Goal: Task Accomplishment & Management: Use online tool/utility

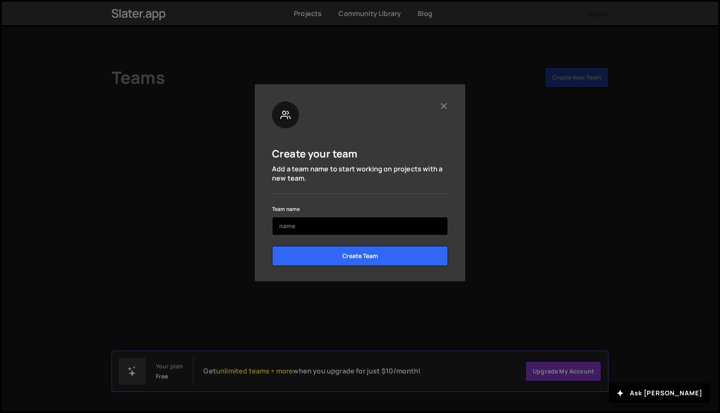
click at [378, 225] on input "text" at bounding box center [360, 226] width 176 height 19
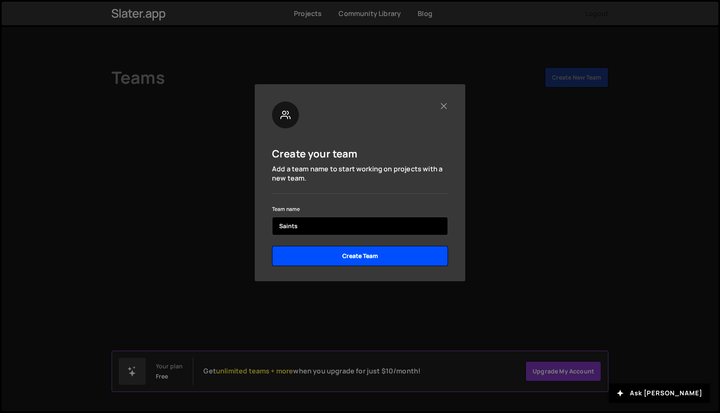
type input "Saints"
click at [375, 257] on input "Create Team" at bounding box center [360, 256] width 176 height 20
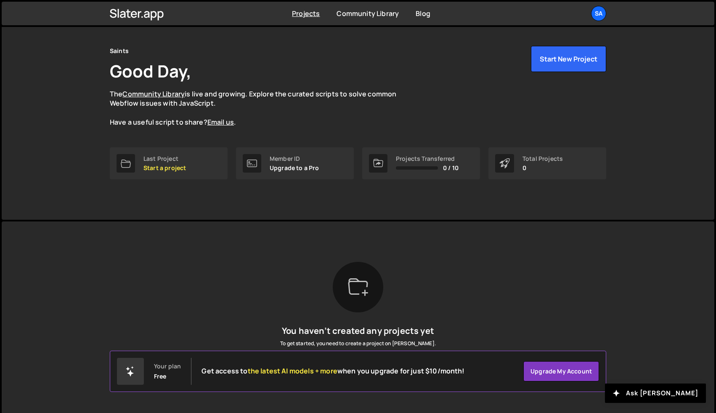
scroll to position [38, 0]
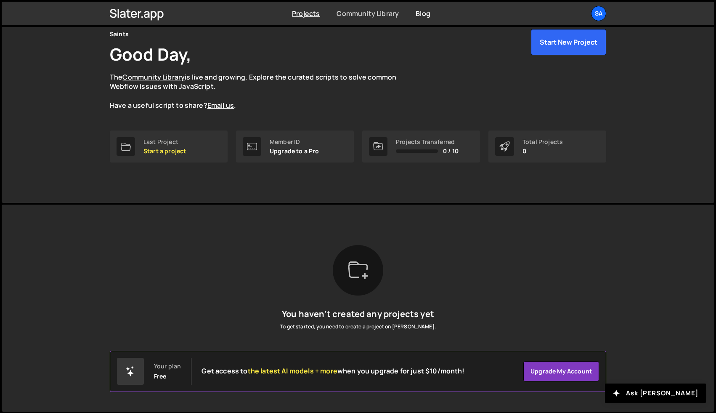
click at [382, 16] on link "Community Library" at bounding box center [368, 13] width 62 height 9
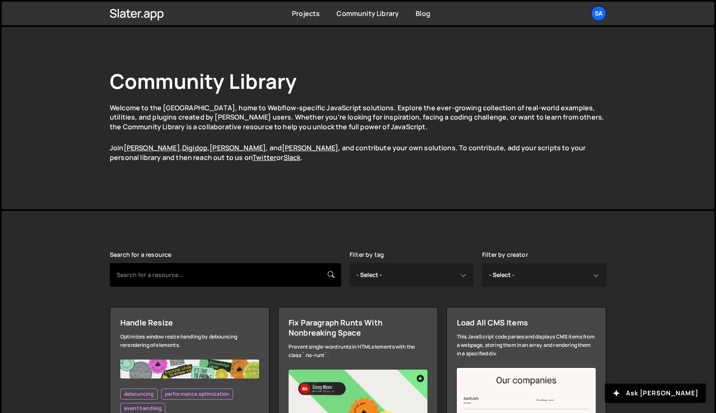
click at [255, 275] on input "text" at bounding box center [225, 275] width 231 height 24
type input "[PERSON_NAME]"
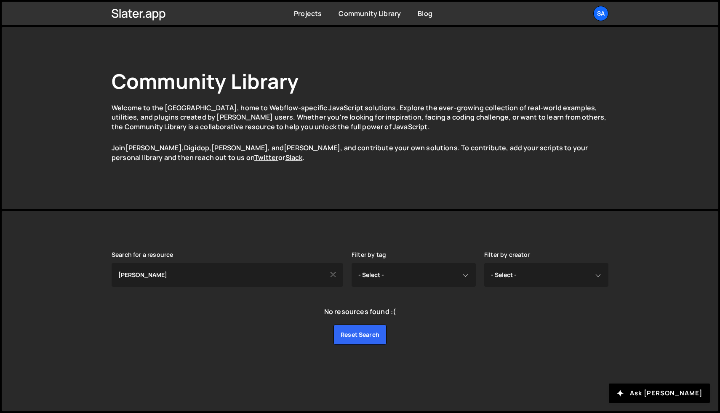
click at [333, 277] on icon at bounding box center [333, 274] width 7 height 9
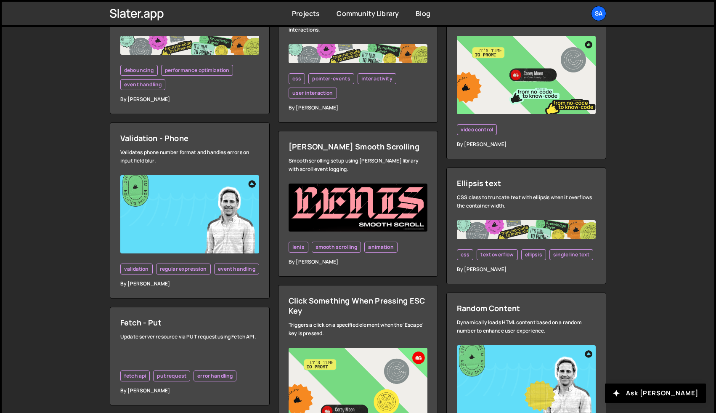
scroll to position [324, 0]
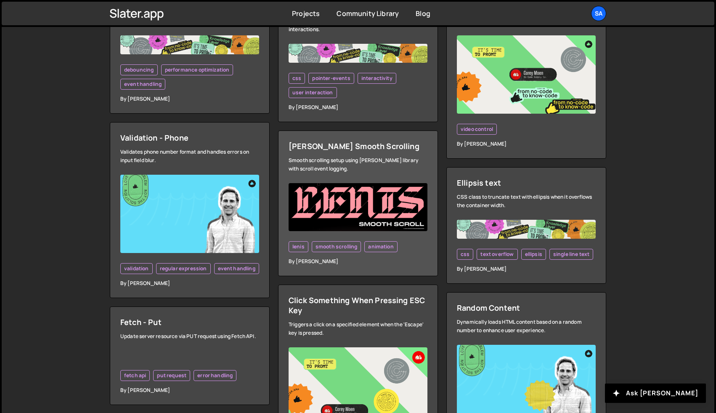
click at [356, 159] on div "Smooth scrolling setup using Lenis library with scroll event logging." at bounding box center [358, 164] width 139 height 17
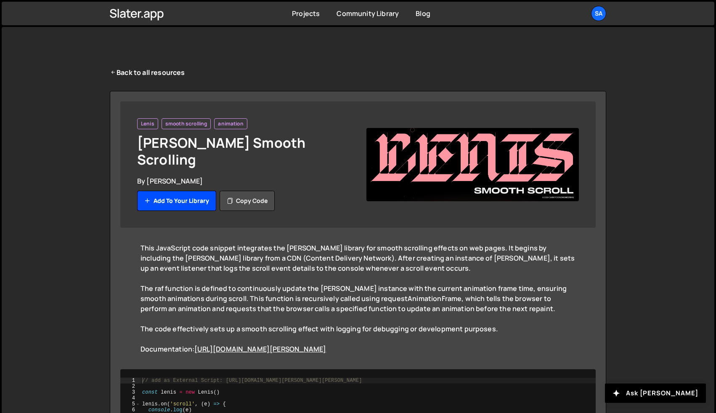
click at [173, 191] on button "Add to your library" at bounding box center [176, 201] width 79 height 20
click at [247, 191] on button "Copy code" at bounding box center [247, 201] width 55 height 20
click at [149, 11] on icon at bounding box center [137, 13] width 54 height 14
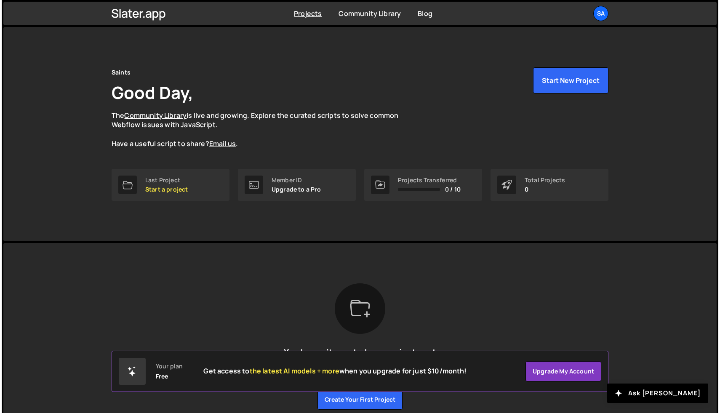
scroll to position [1, 0]
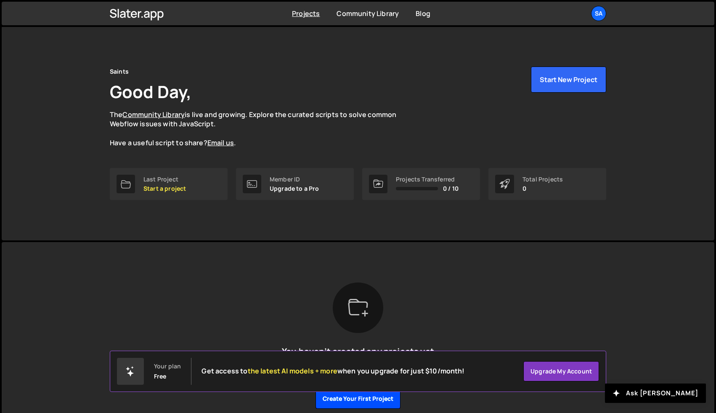
click at [376, 400] on button "Create your first project" at bounding box center [358, 398] width 85 height 20
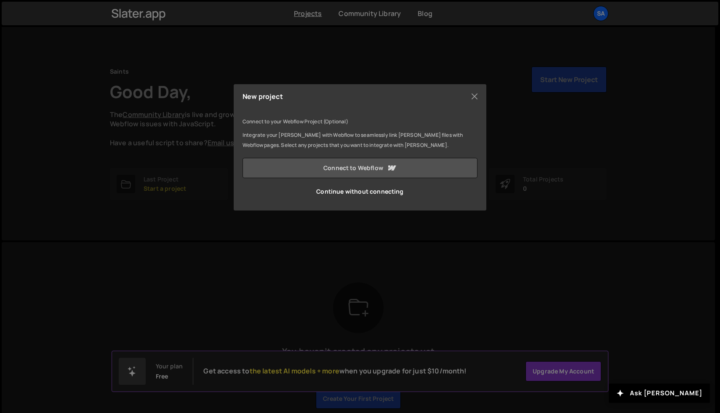
click at [383, 167] on link "Connect to Webflow" at bounding box center [359, 168] width 235 height 20
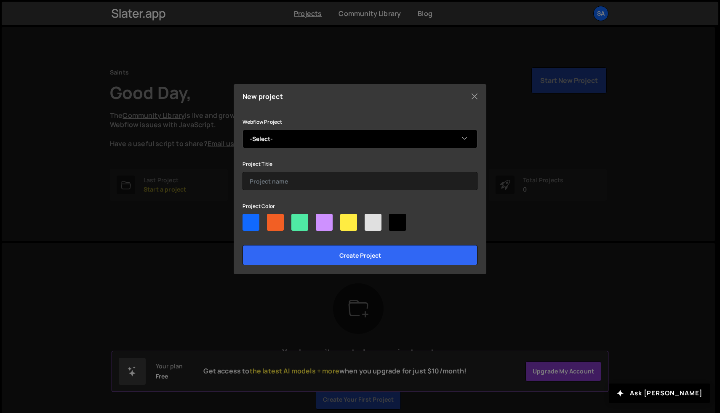
click at [449, 140] on select "-Select- Work Wild" at bounding box center [359, 139] width 235 height 19
select select "6899eb2529efe6f1114000f9"
click at [242, 130] on select "-Select- Work Wild" at bounding box center [359, 139] width 235 height 19
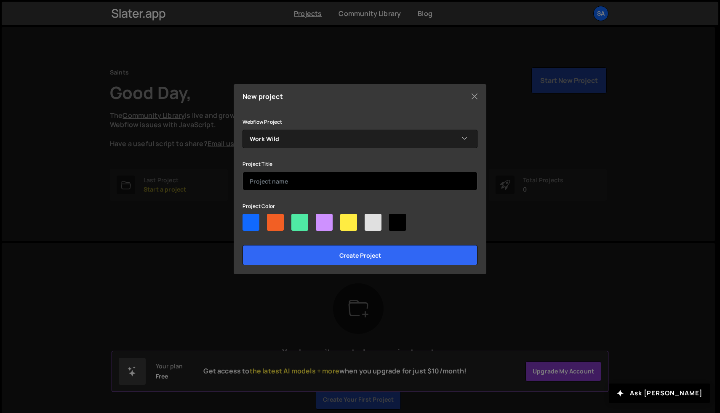
click at [397, 180] on input "text" at bounding box center [359, 181] width 235 height 19
type input "Work Wild"
click at [297, 219] on div at bounding box center [299, 222] width 17 height 17
click at [297, 219] on input"] "radio" at bounding box center [293, 216] width 5 height 5
radio input"] "true"
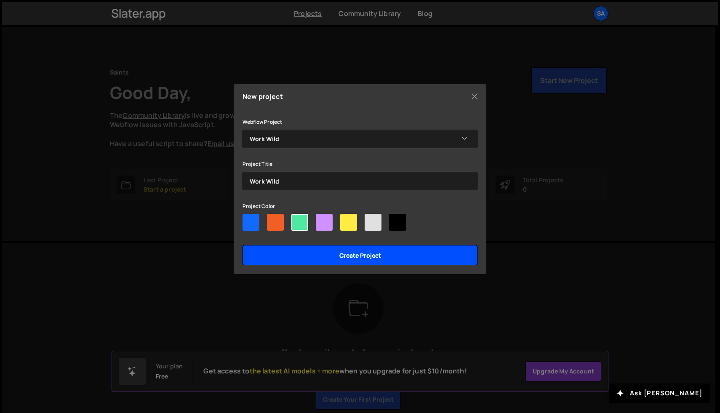
click at [369, 251] on input "Create project" at bounding box center [359, 255] width 235 height 20
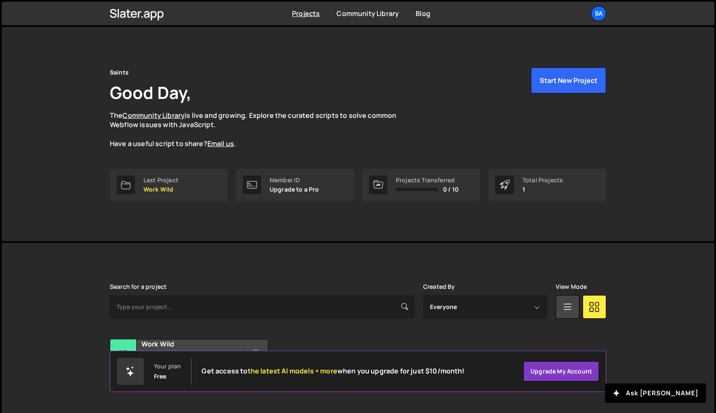
scroll to position [20, 0]
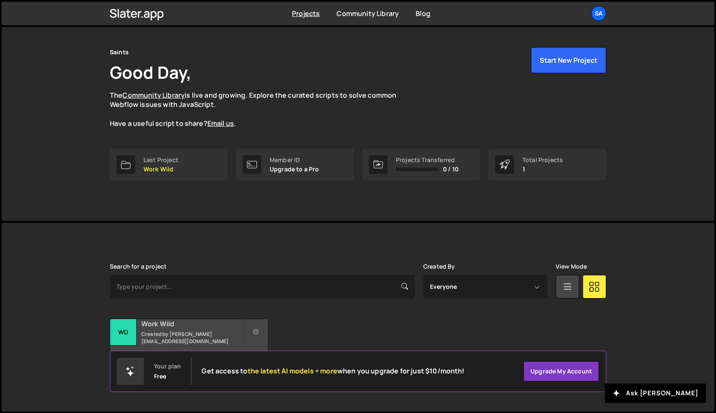
click at [181, 334] on small "Created by isaac@saints.design" at bounding box center [191, 337] width 101 height 14
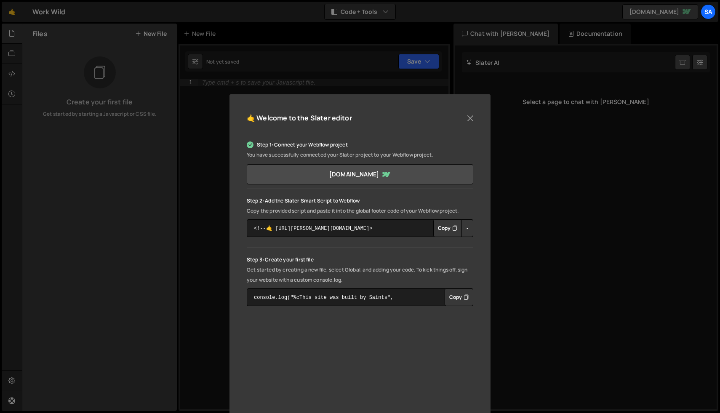
click at [463, 230] on button "Button group with nested dropdown" at bounding box center [467, 228] width 12 height 18
click at [444, 227] on button "Copy" at bounding box center [447, 228] width 29 height 18
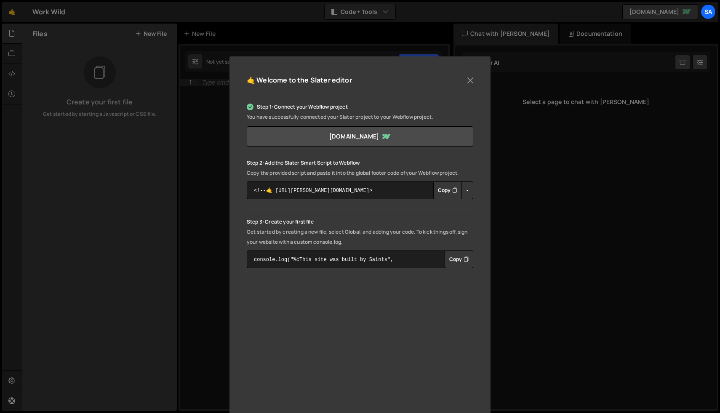
scroll to position [45, 0]
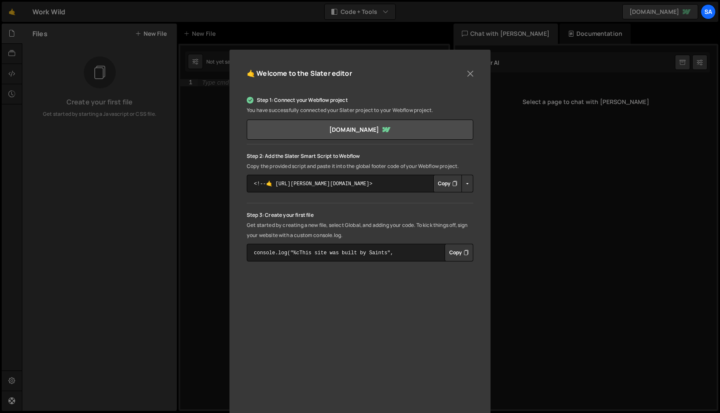
click at [441, 183] on button "Copy" at bounding box center [447, 184] width 29 height 18
click at [452, 253] on button "Copy" at bounding box center [458, 253] width 29 height 18
